Goal: Find specific page/section: Find specific page/section

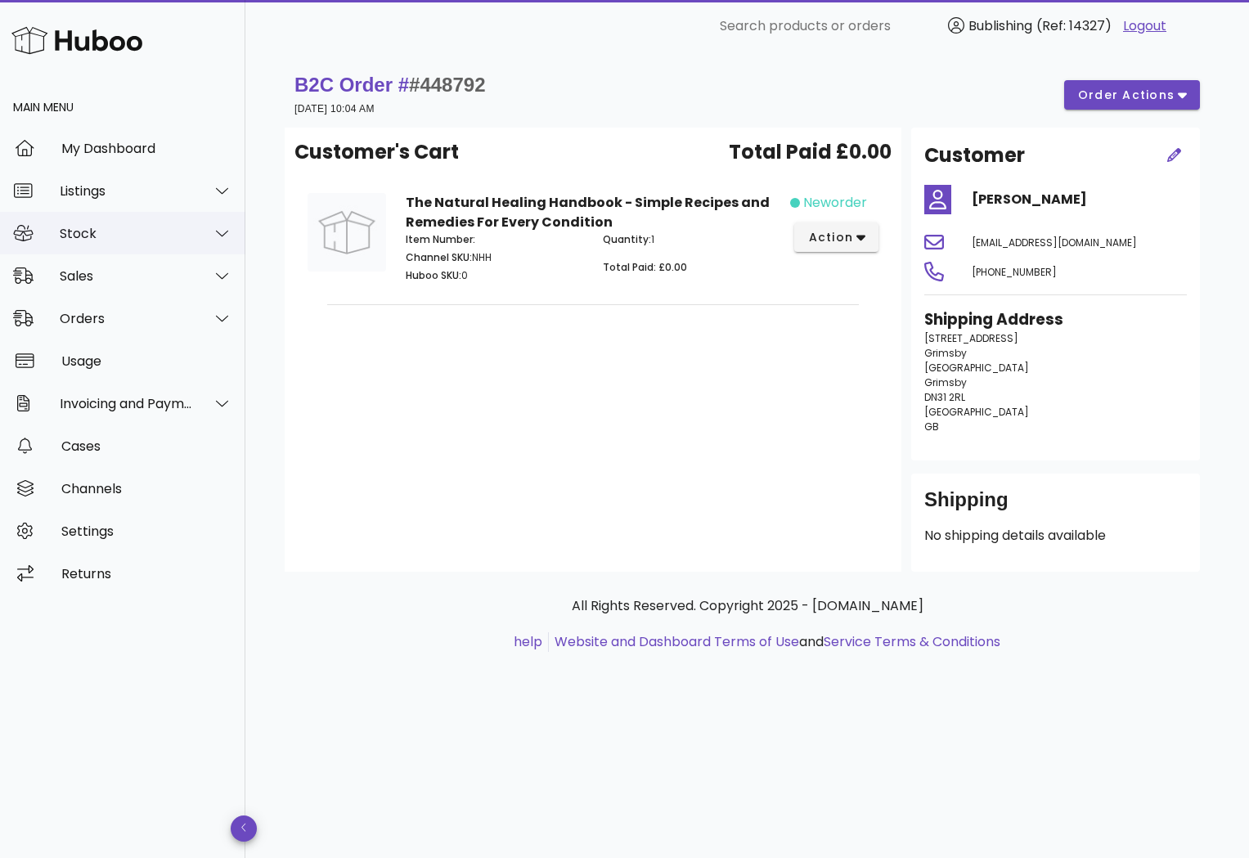
click at [137, 248] on div "Stock" at bounding box center [122, 233] width 245 height 43
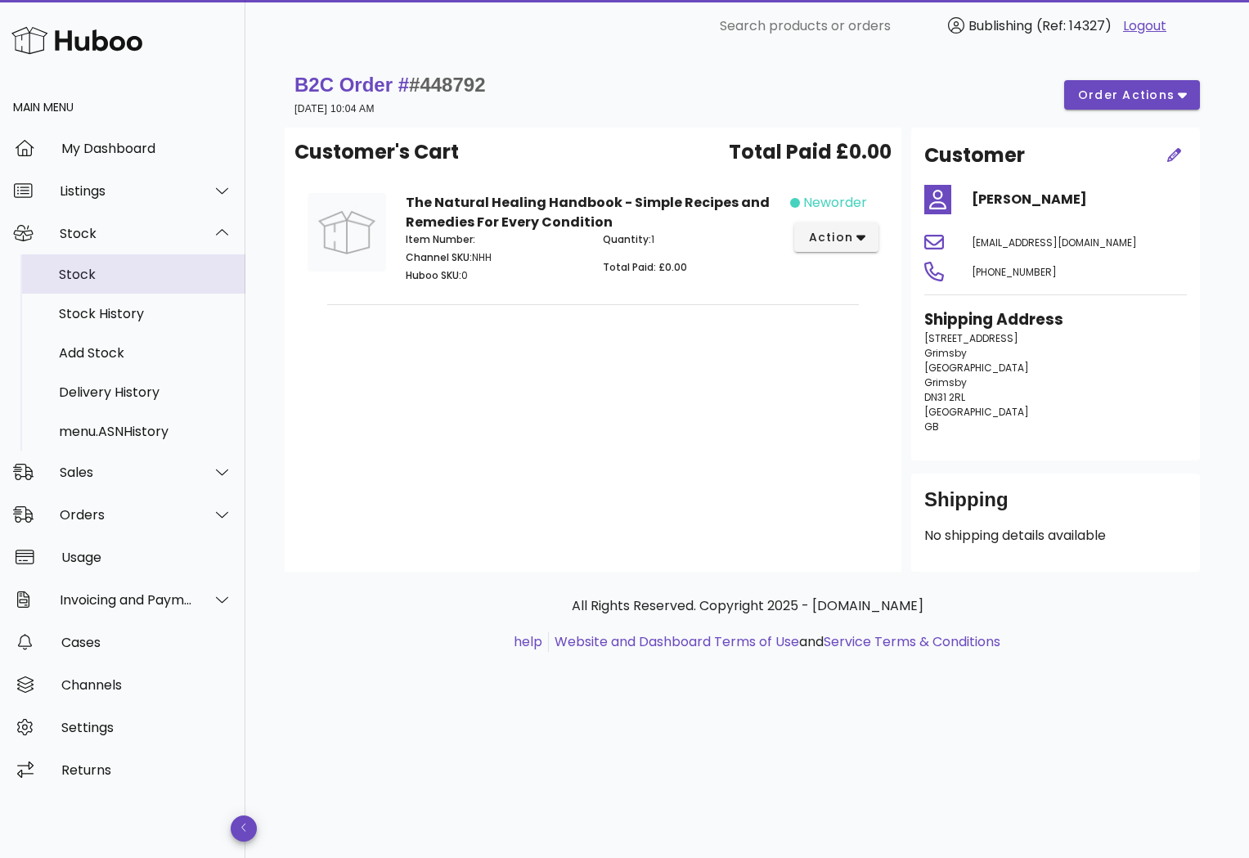
click at [93, 272] on div "Stock" at bounding box center [145, 275] width 173 height 16
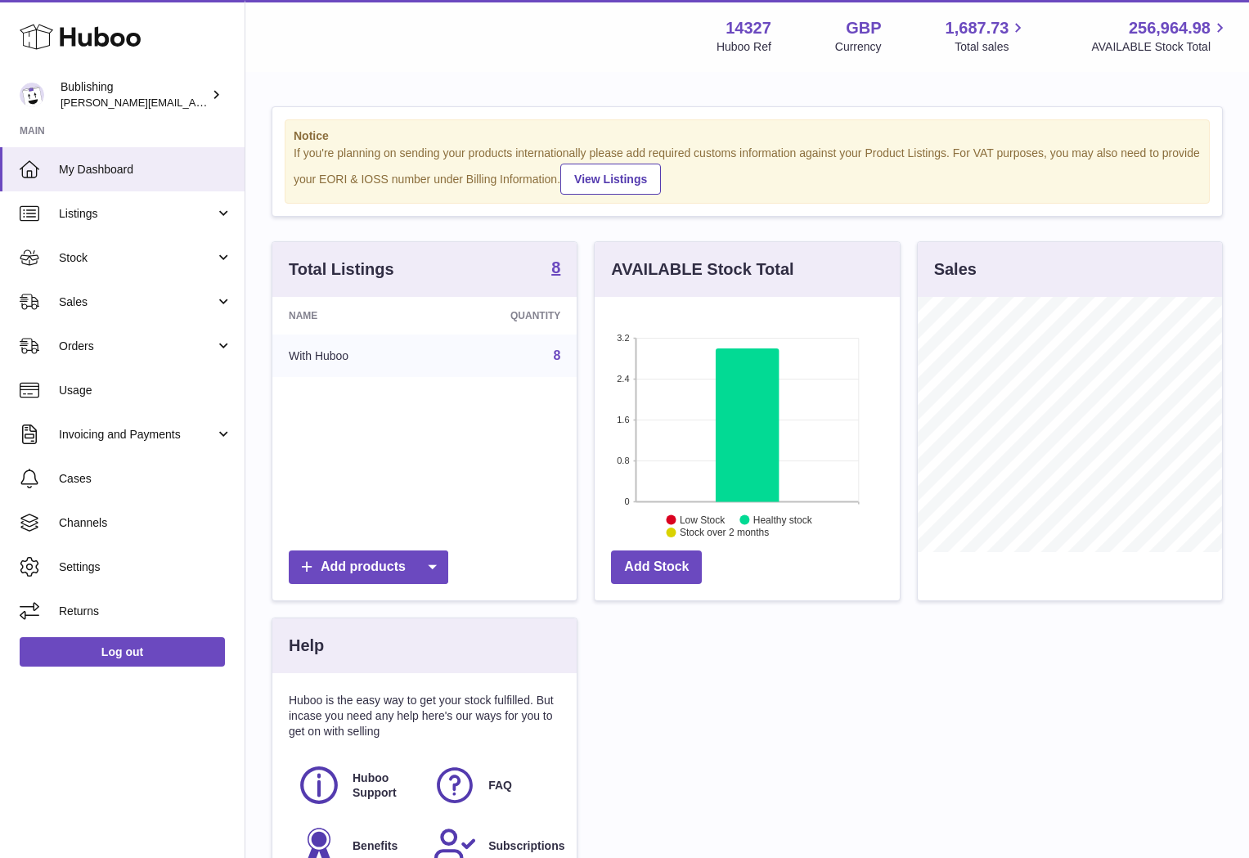
scroll to position [255, 304]
click at [171, 261] on span "Stock" at bounding box center [137, 258] width 156 height 16
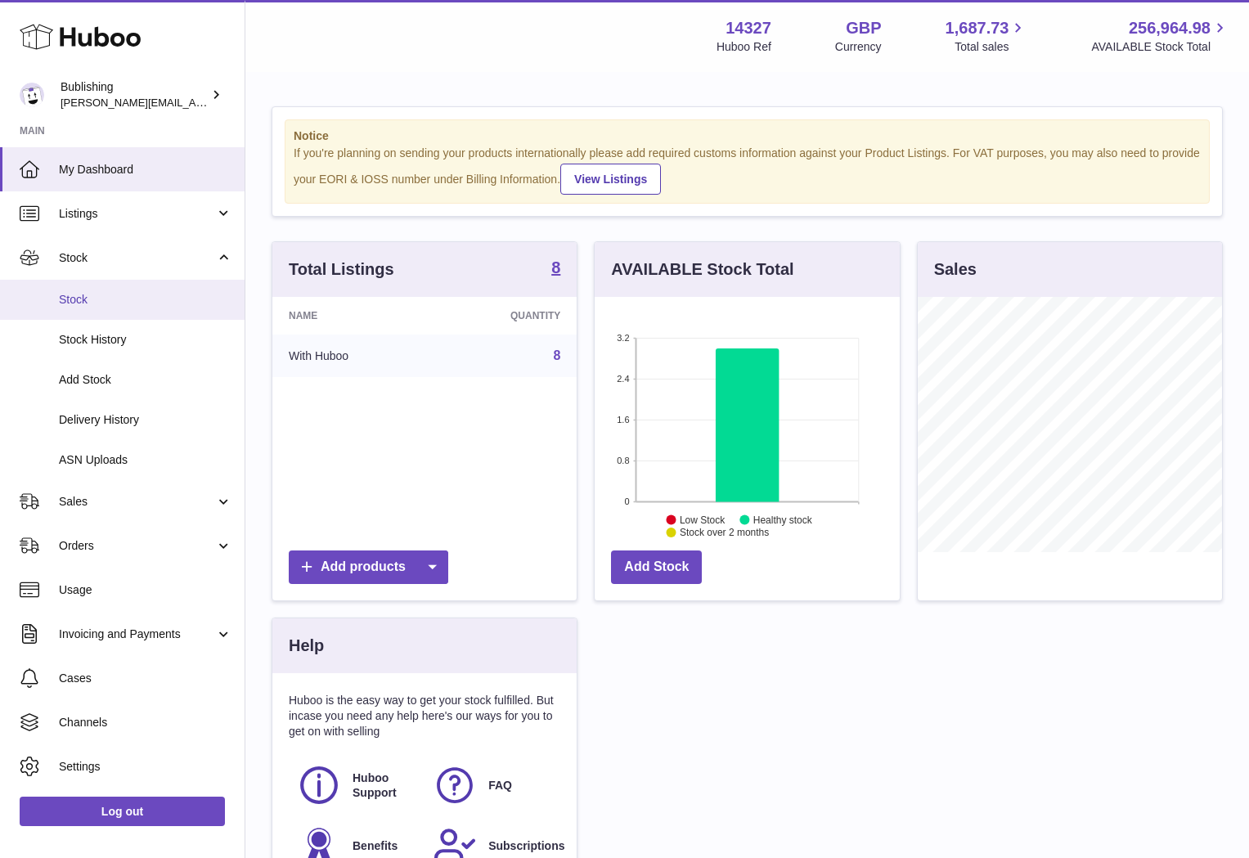
click at [93, 299] on span "Stock" at bounding box center [145, 300] width 173 height 16
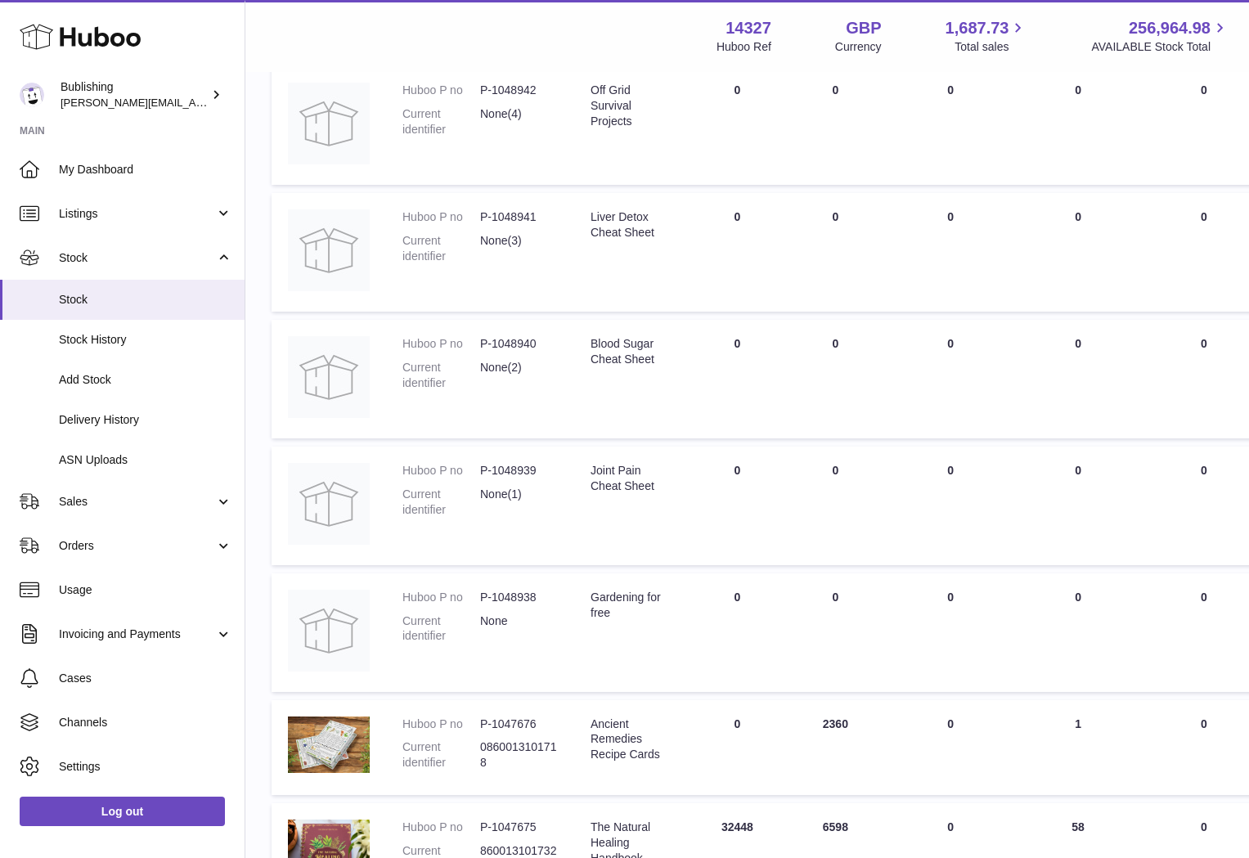
scroll to position [587, 0]
